Goal: Find specific page/section: Find specific page/section

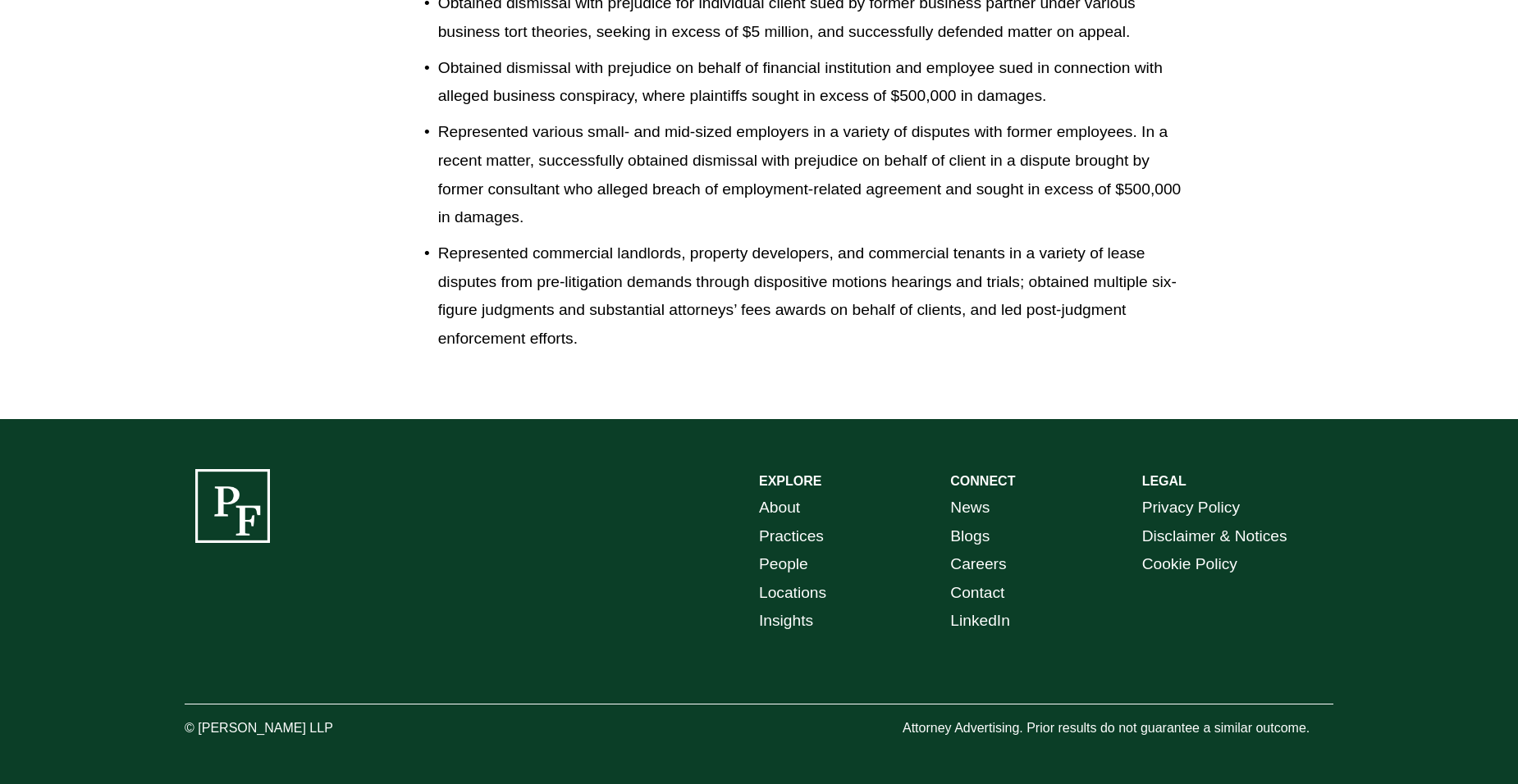
scroll to position [2204, 0]
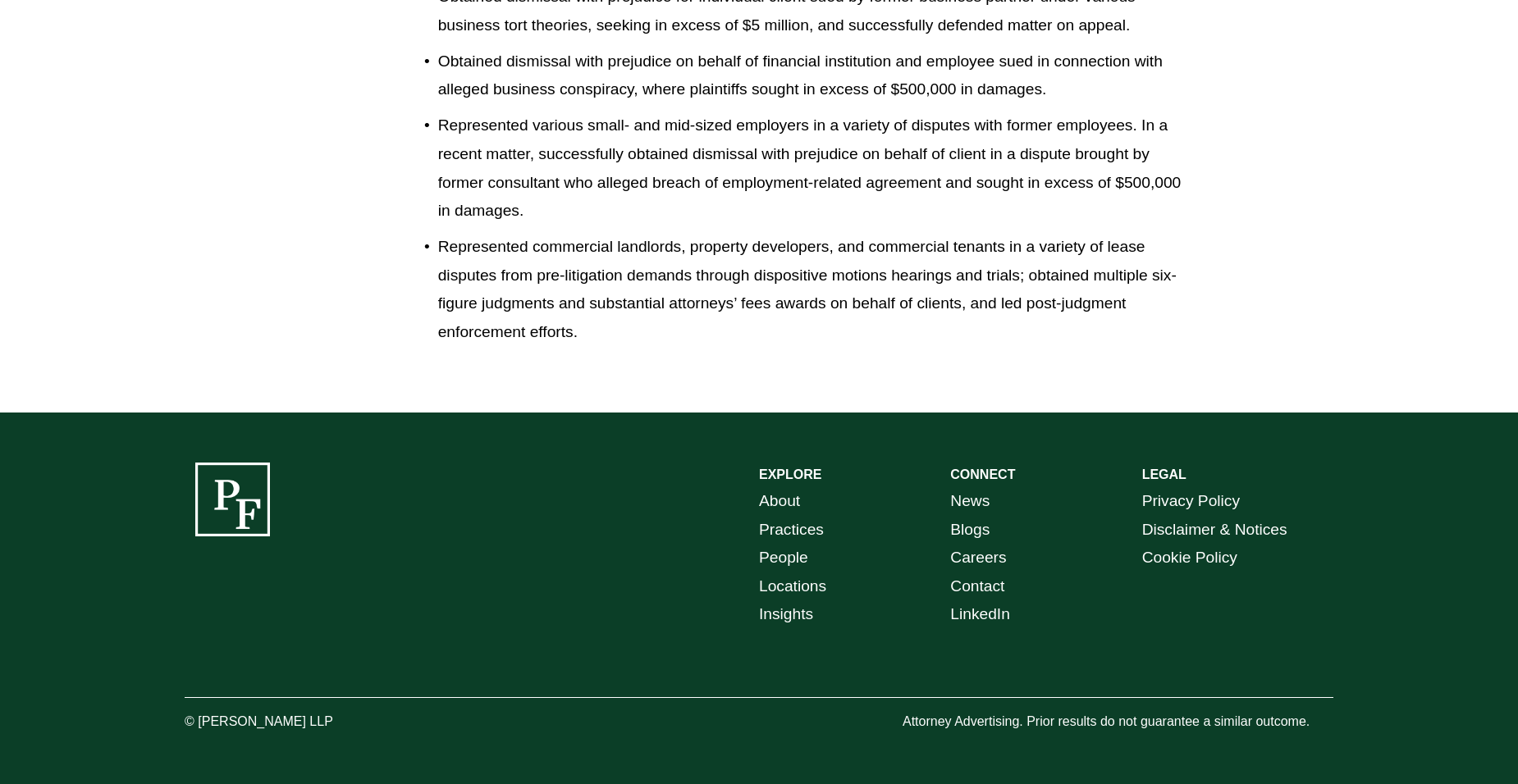
click at [800, 585] on link "Locations" at bounding box center [793, 588] width 68 height 29
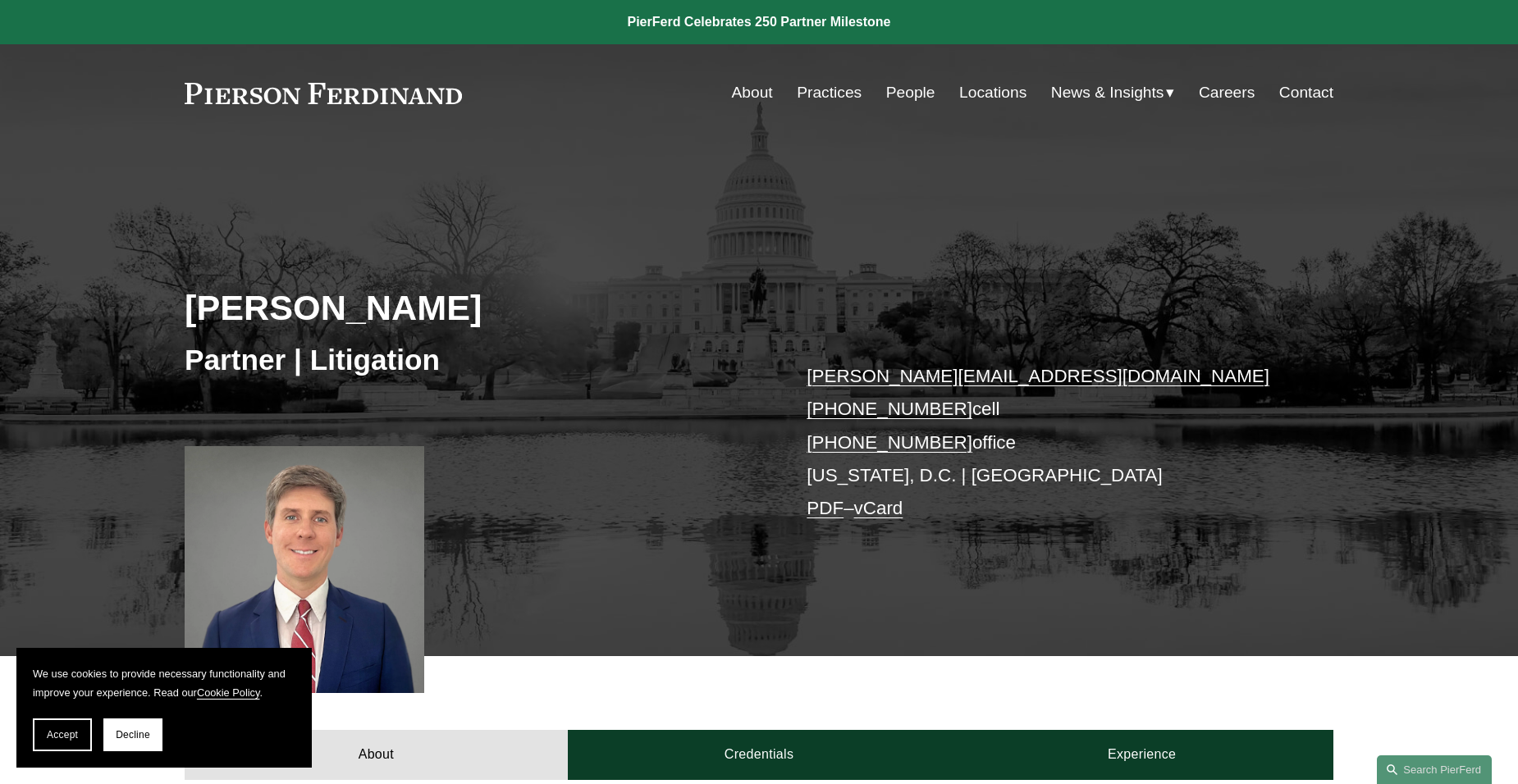
click at [978, 83] on link "Locations" at bounding box center [993, 93] width 68 height 31
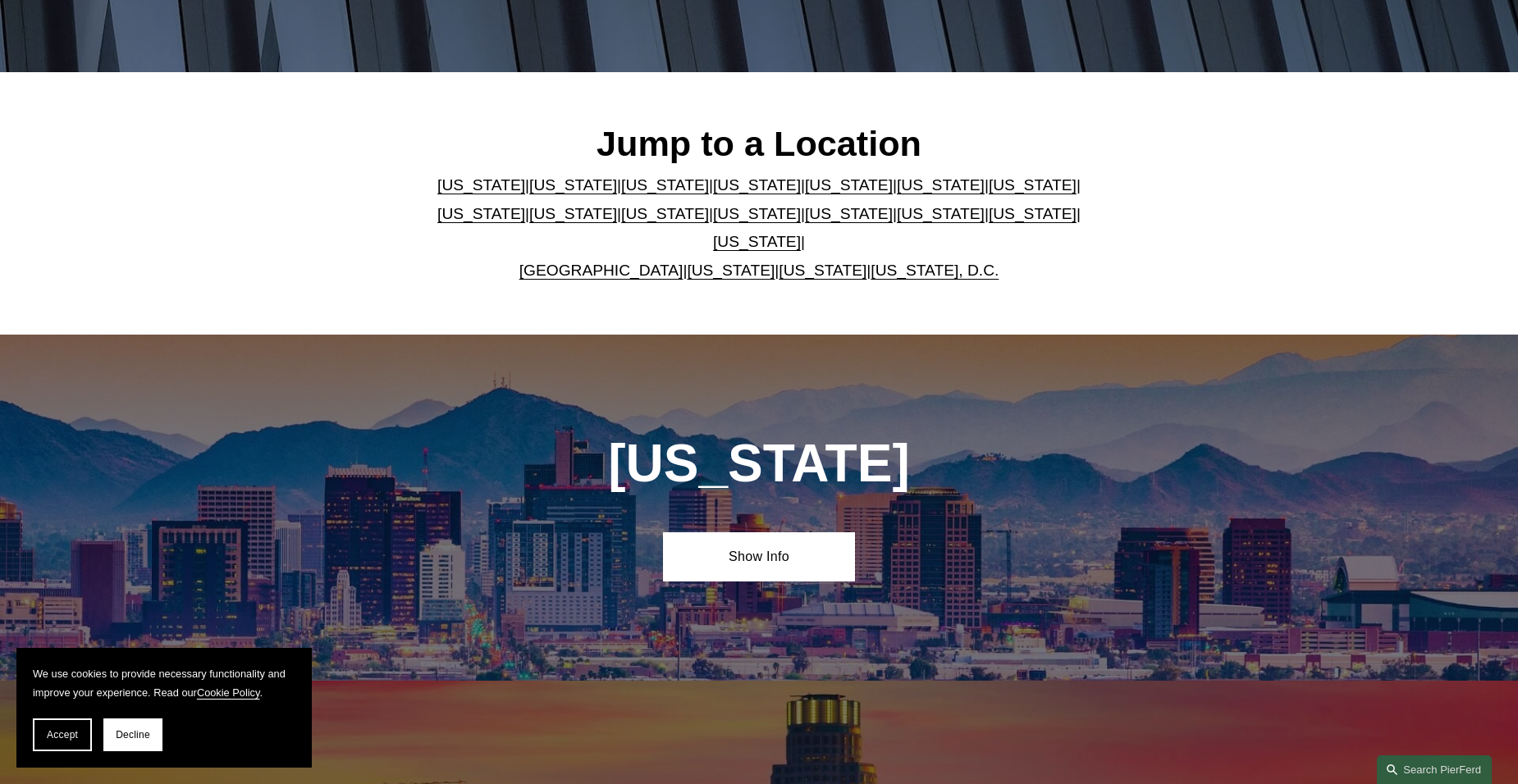
scroll to position [410, 0]
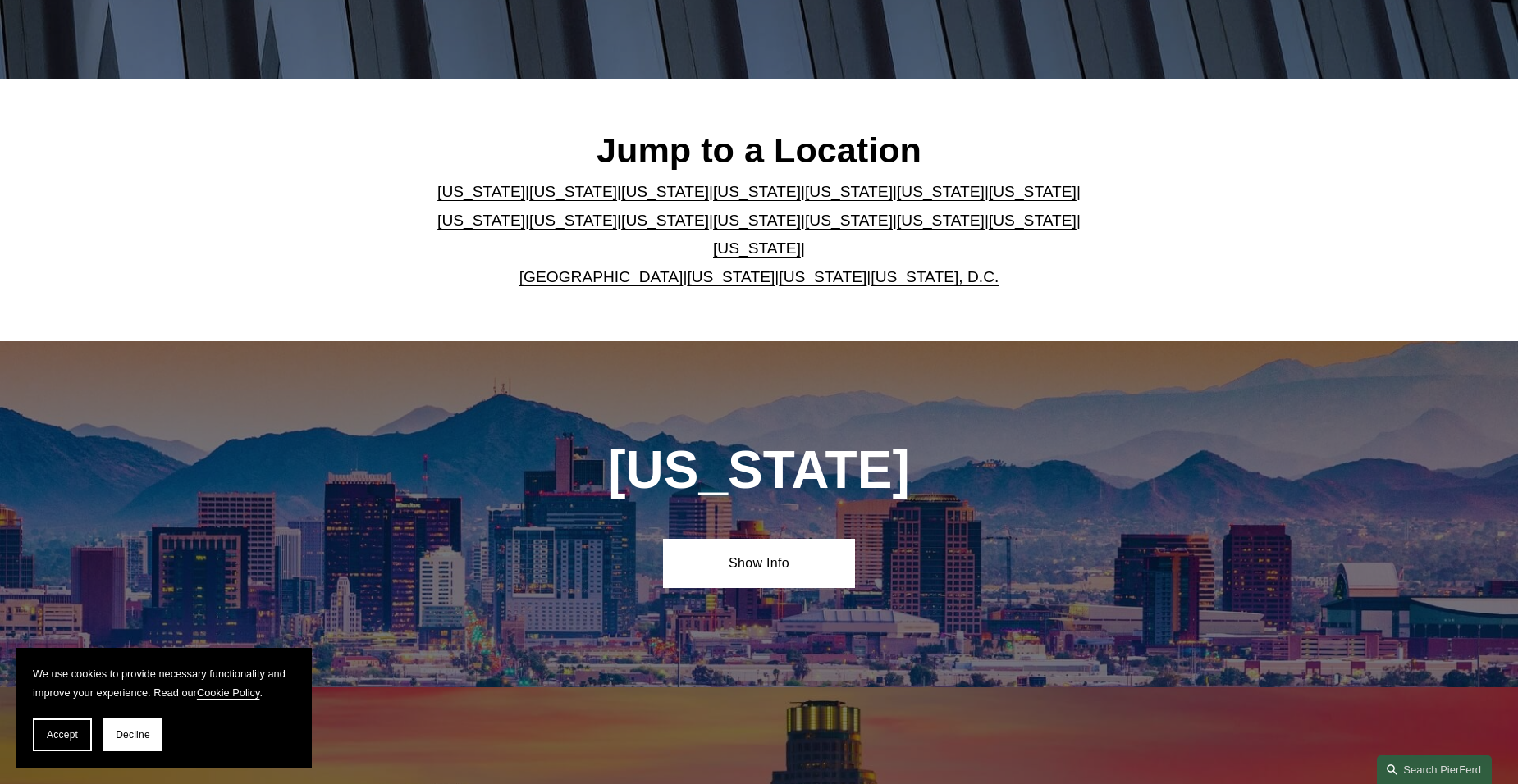
click at [870, 268] on link "[US_STATE], D.C." at bounding box center [934, 277] width 128 height 17
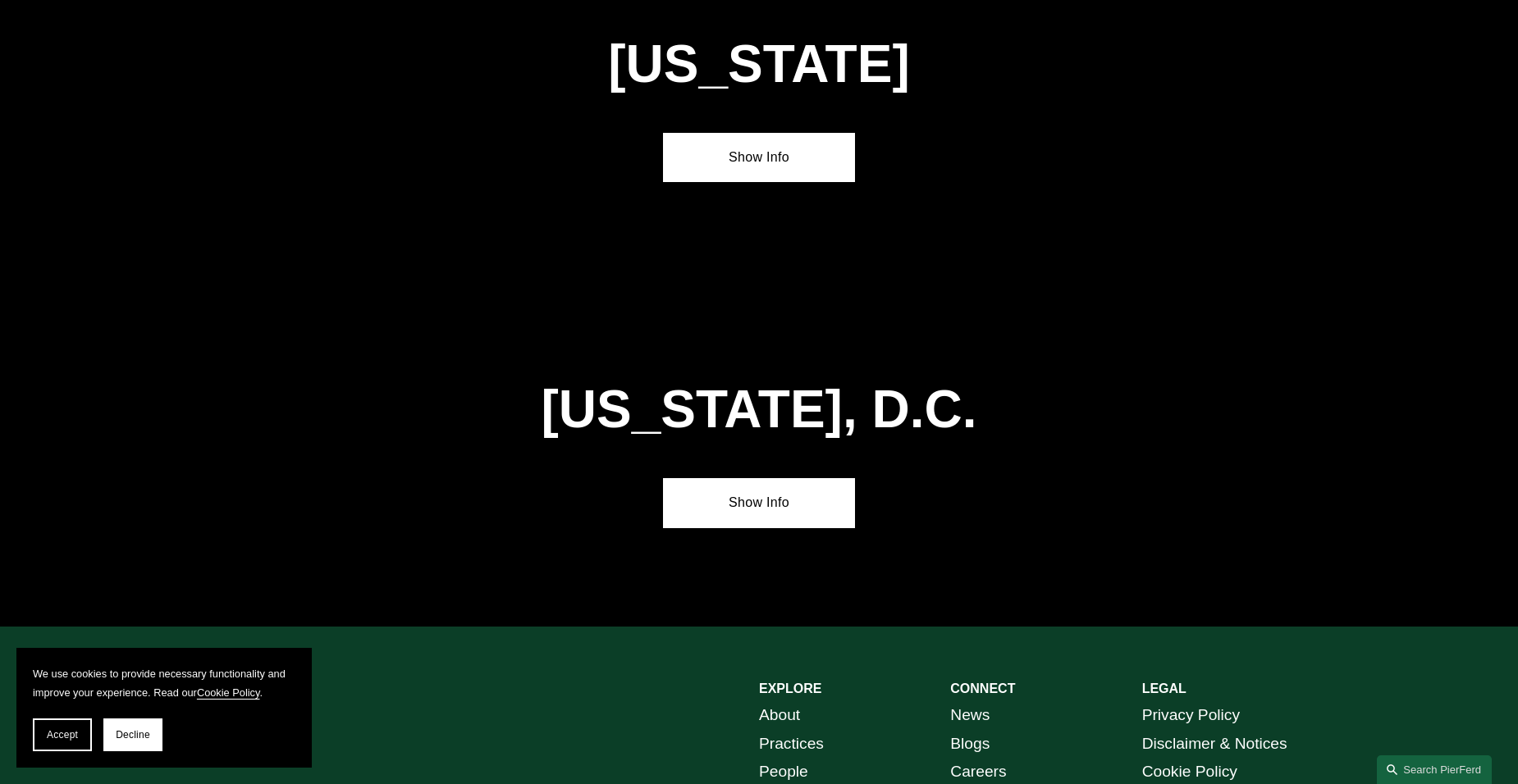
scroll to position [6904, 0]
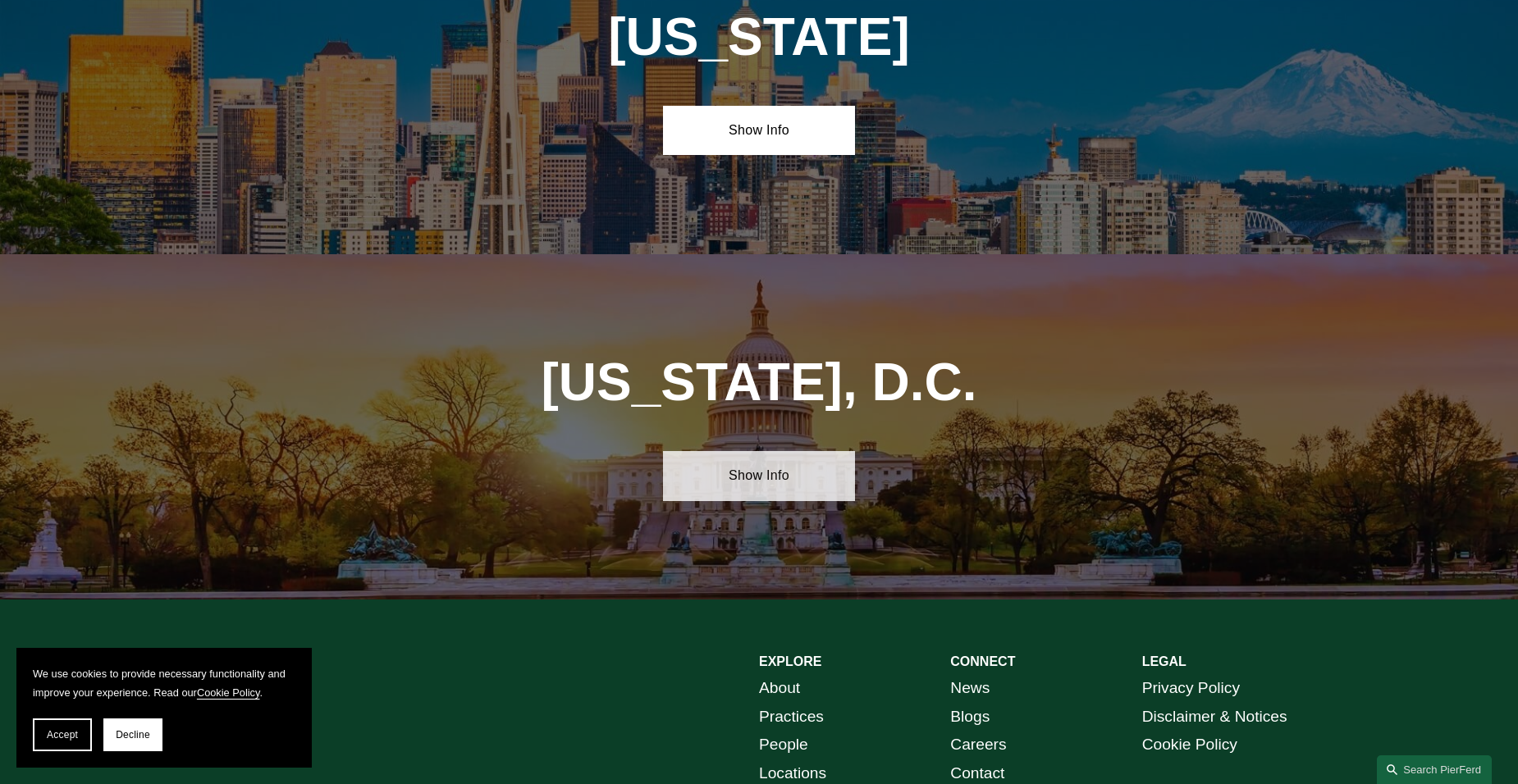
click at [833, 451] on link "Show Info" at bounding box center [759, 475] width 192 height 49
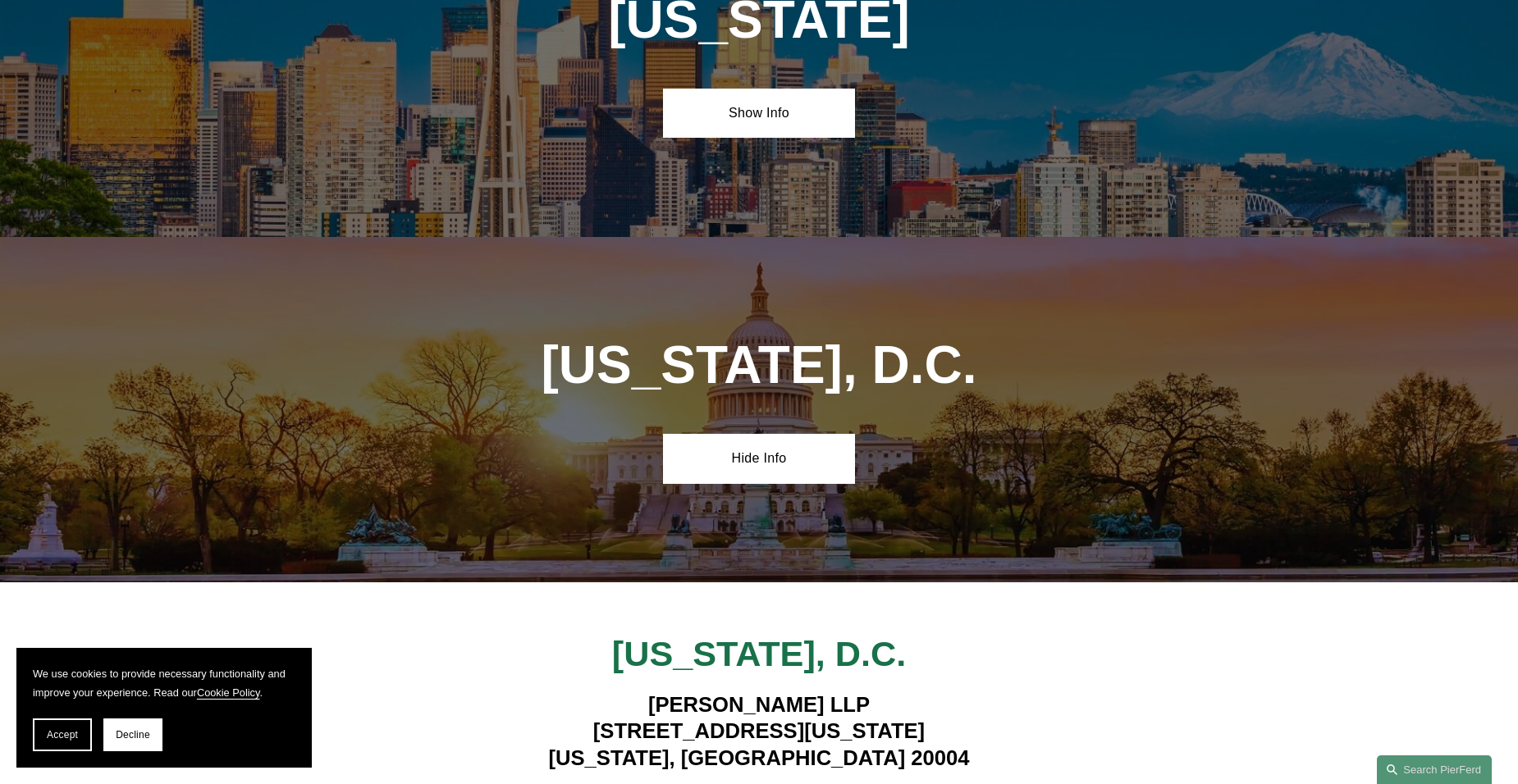
scroll to position [7069, 0]
